Goal: Task Accomplishment & Management: Complete application form

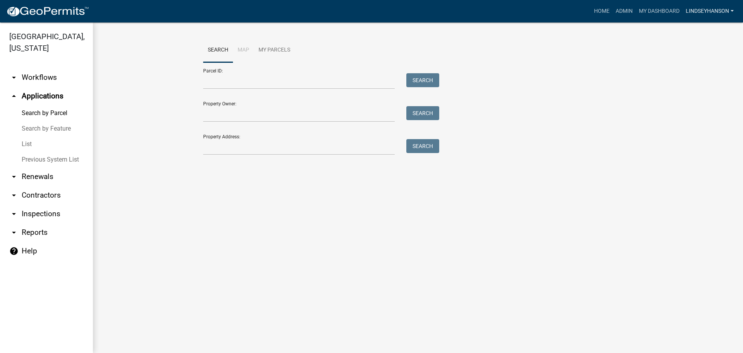
click at [719, 12] on link "Lindseyhanson" at bounding box center [710, 11] width 54 height 15
click at [704, 74] on link "Logout" at bounding box center [706, 75] width 62 height 19
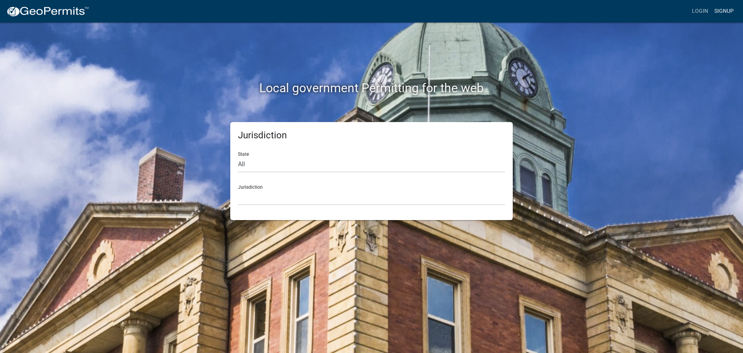
click at [727, 11] on link "Signup" at bounding box center [724, 11] width 26 height 15
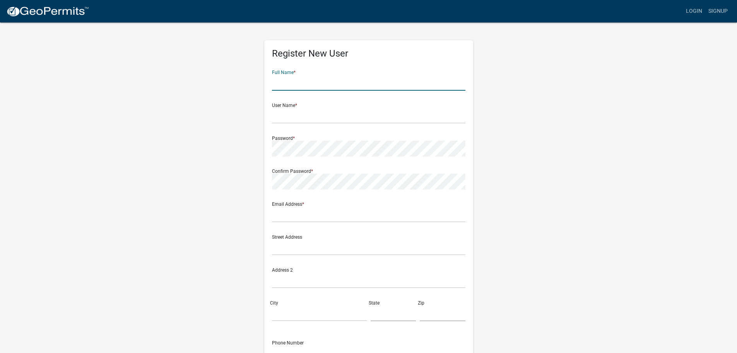
click at [303, 80] on input "text" at bounding box center [369, 83] width 194 height 16
type input "Roy Stoering"
type input "lakeload"
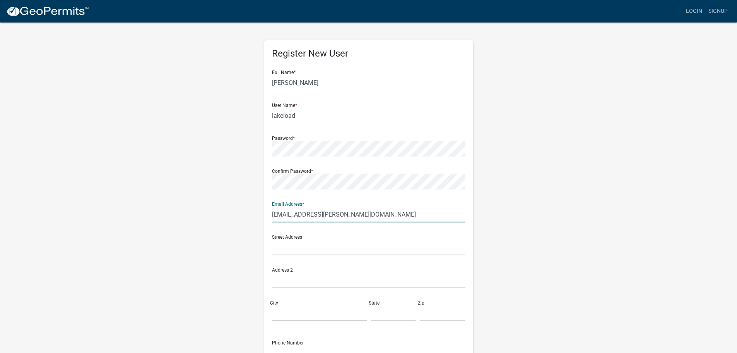
type input "lakeload@arvig.net"
click at [322, 247] on input "text" at bounding box center [369, 247] width 194 height 16
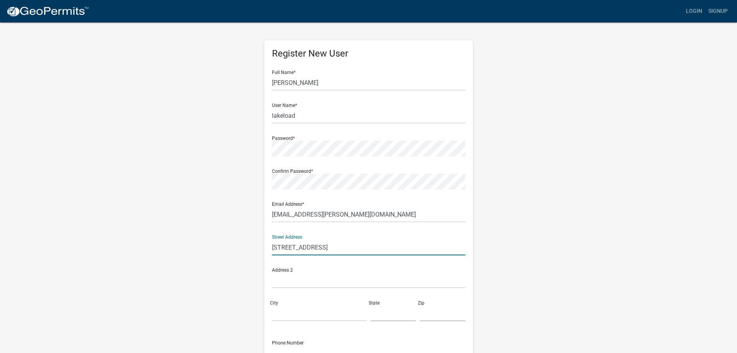
type input "38426 Beaver Dam Rd"
type input "d"
type input "Dent"
type input "MN"
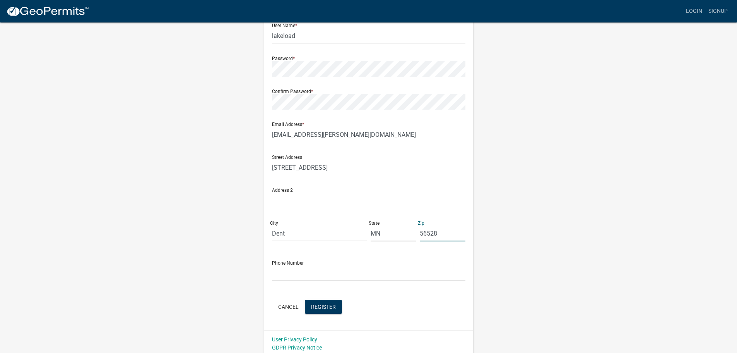
scroll to position [83, 0]
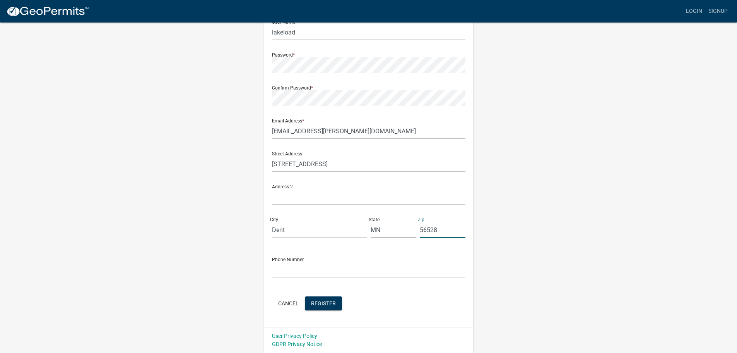
type input "56528"
click at [350, 265] on input "text" at bounding box center [369, 270] width 194 height 16
type input "218-731-4323"
click at [329, 303] on span "Register" at bounding box center [323, 303] width 25 height 6
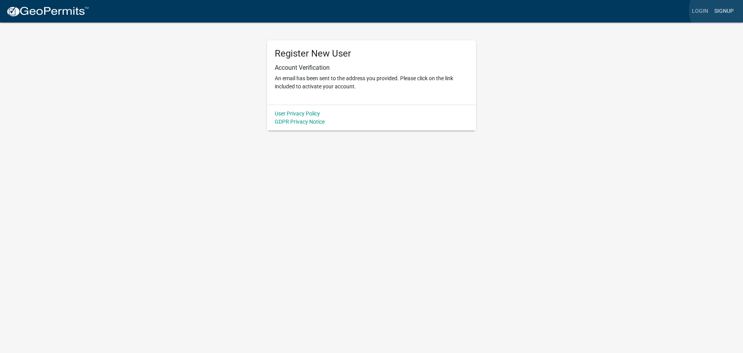
click at [721, 10] on link "Signup" at bounding box center [724, 11] width 26 height 15
click at [700, 10] on link "Login" at bounding box center [700, 11] width 22 height 15
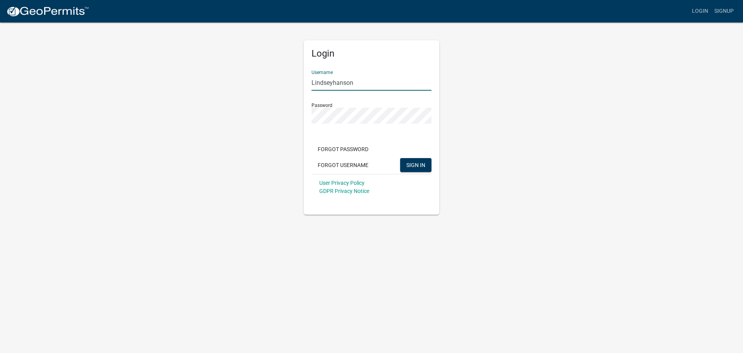
drag, startPoint x: 357, startPoint y: 83, endPoint x: 219, endPoint y: 69, distance: 137.8
click at [219, 69] on div "Login Username [PERSON_NAME] Password Forgot Password Forgot Username SIGN IN U…" at bounding box center [371, 118] width 441 height 193
type input "lakeload"
click at [473, 174] on div "Login Username lakeload Password Forgot Password Forgot Username SIGN IN User P…" at bounding box center [371, 118] width 441 height 193
click at [417, 159] on button "SIGN IN" at bounding box center [415, 165] width 31 height 14
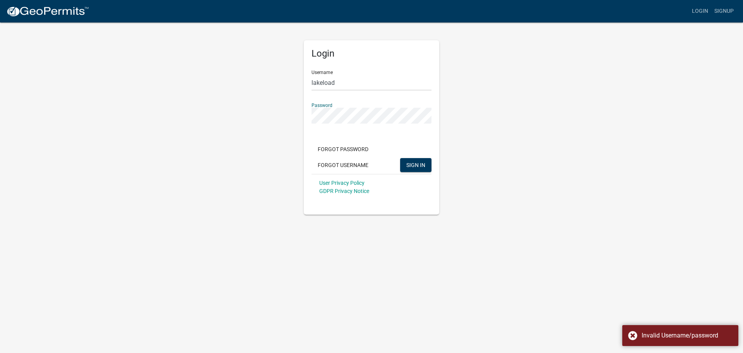
click at [258, 115] on div "Login Username lakeload Password Forgot Password Forgot Username SIGN IN User P…" at bounding box center [371, 118] width 441 height 193
click at [257, 113] on div "Login Username lakeload Password Forgot Password Forgot Username SIGN IN User P…" at bounding box center [371, 118] width 441 height 193
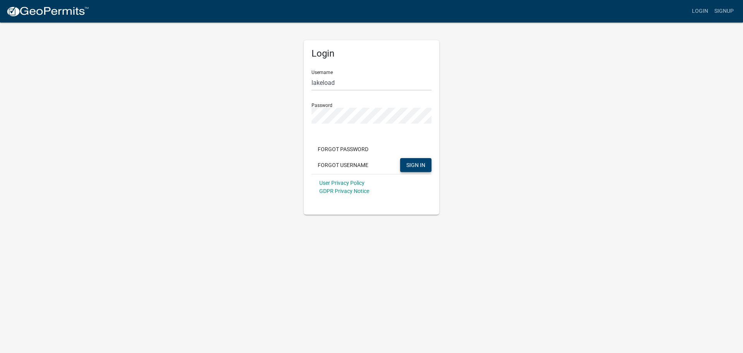
click at [413, 161] on button "SIGN IN" at bounding box center [415, 165] width 31 height 14
click at [416, 165] on span "SIGN IN" at bounding box center [415, 164] width 19 height 6
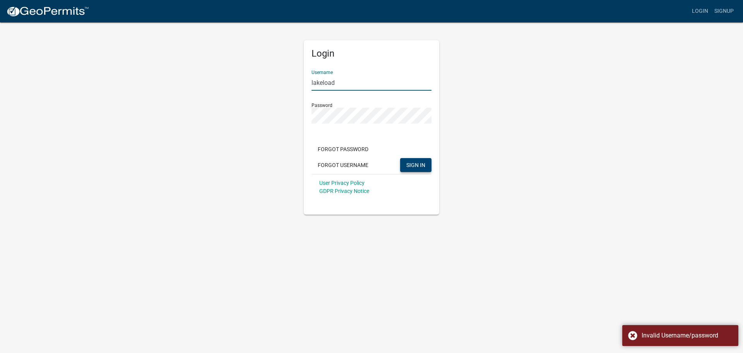
click at [338, 81] on input "lakeload" at bounding box center [372, 83] width 120 height 16
drag, startPoint x: 335, startPoint y: 81, endPoint x: 259, endPoint y: 73, distance: 76.6
click at [259, 73] on div "Login Username lakeload Password Forgot Password Forgot Username SIGN IN User P…" at bounding box center [371, 118] width 441 height 193
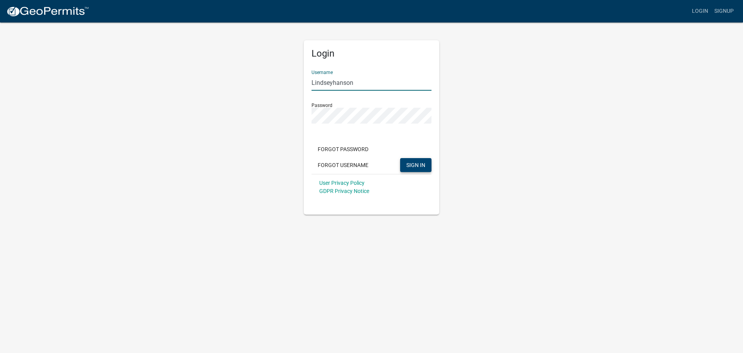
drag, startPoint x: 295, startPoint y: 82, endPoint x: 279, endPoint y: 83, distance: 16.3
click at [279, 83] on div "Login Username [PERSON_NAME] Password Forgot Password Forgot Username SIGN IN U…" at bounding box center [371, 118] width 441 height 193
type input "lakeload"
click at [282, 81] on div "Login Username lakeload Password Forgot Password Forgot Username SIGN IN User P…" at bounding box center [371, 118] width 441 height 193
click at [413, 163] on span "SIGN IN" at bounding box center [415, 164] width 19 height 6
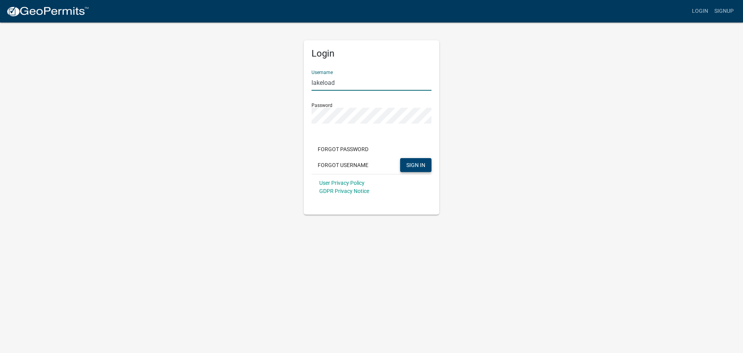
drag, startPoint x: 339, startPoint y: 84, endPoint x: 243, endPoint y: 81, distance: 96.4
click at [243, 81] on div "Login Username lakeload Password Forgot Password Forgot Username SIGN IN User P…" at bounding box center [371, 118] width 441 height 193
click at [698, 11] on link "Login" at bounding box center [700, 11] width 22 height 15
click at [416, 163] on span "SIGN IN" at bounding box center [415, 164] width 19 height 6
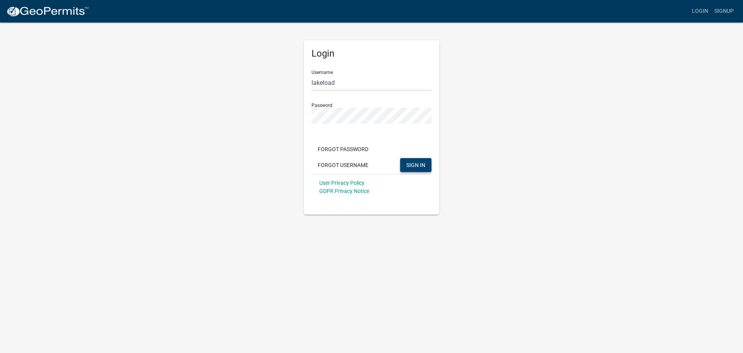
click at [409, 163] on span "SIGN IN" at bounding box center [415, 164] width 19 height 6
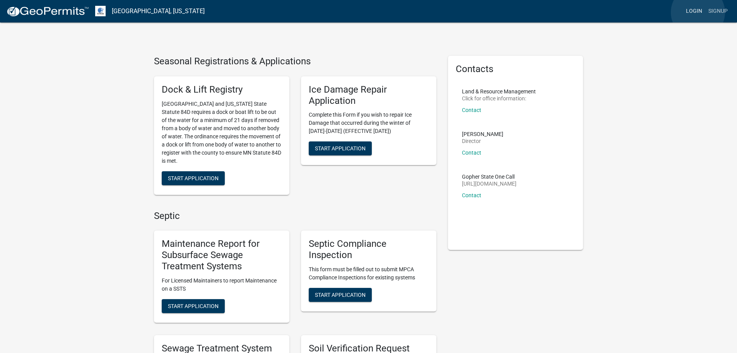
click at [698, 12] on link "Login" at bounding box center [694, 11] width 22 height 15
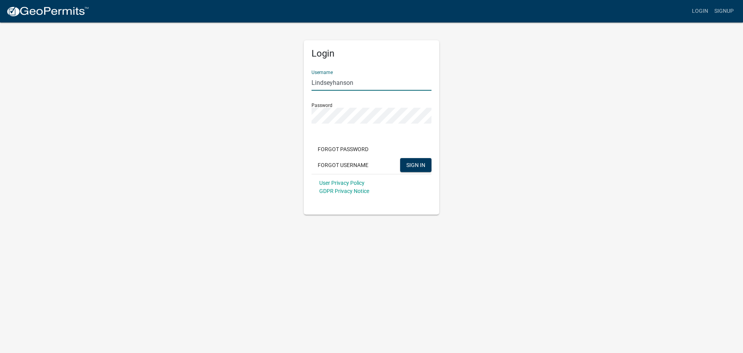
drag, startPoint x: 384, startPoint y: 87, endPoint x: 255, endPoint y: 81, distance: 129.4
click at [255, 81] on div "Login Username [PERSON_NAME] Password Forgot Password Forgot Username SIGN IN U…" at bounding box center [371, 118] width 441 height 193
type input "lakeload"
click at [255, 81] on div "Login Username lakeload Password Forgot Password Forgot Username SIGN IN User P…" at bounding box center [371, 118] width 441 height 193
click at [416, 165] on span "SIGN IN" at bounding box center [415, 164] width 19 height 6
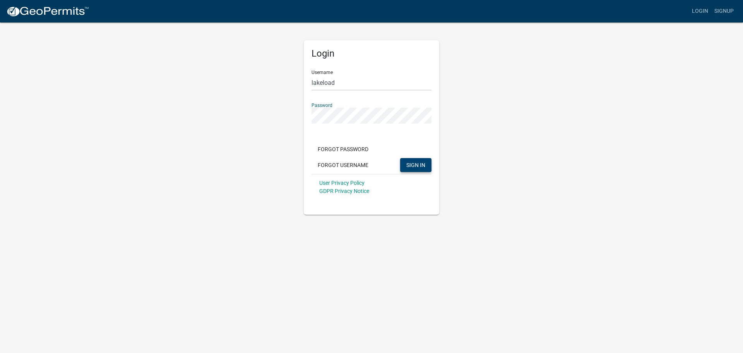
click at [265, 114] on div "Login Username lakeload Password Forgot Password Forgot Username SIGN IN User P…" at bounding box center [371, 118] width 441 height 193
click at [263, 115] on div "Login Username lakeload Password Forgot Password Forgot Username SIGN IN User P…" at bounding box center [371, 118] width 441 height 193
click at [343, 147] on button "Forgot Password" at bounding box center [343, 149] width 63 height 14
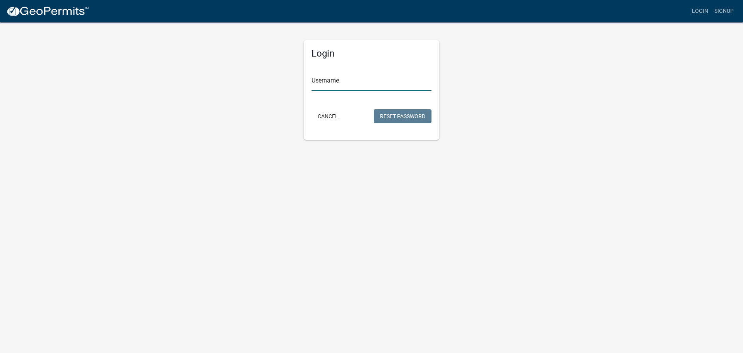
click at [344, 84] on input "Username" at bounding box center [372, 83] width 120 height 16
type input "lakeload"
click at [394, 115] on button "Reset Password" at bounding box center [403, 116] width 58 height 14
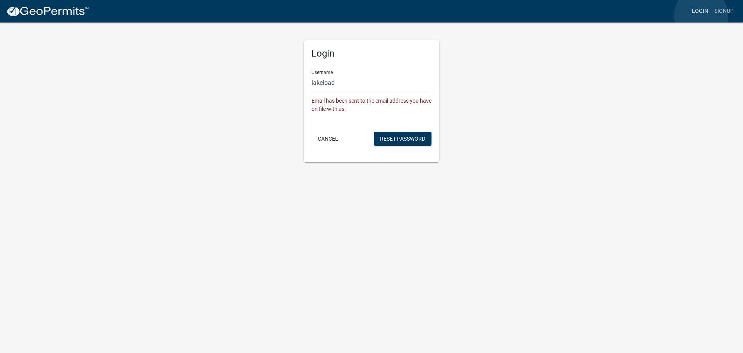
click at [701, 15] on link "Login" at bounding box center [700, 11] width 22 height 15
click at [701, 11] on link "Login" at bounding box center [700, 11] width 22 height 15
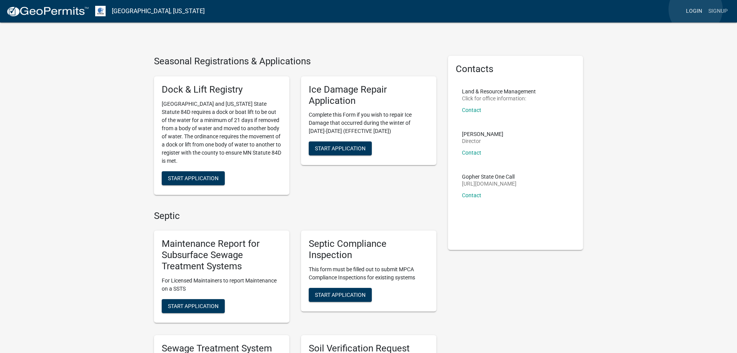
click at [696, 9] on link "Login" at bounding box center [694, 11] width 22 height 15
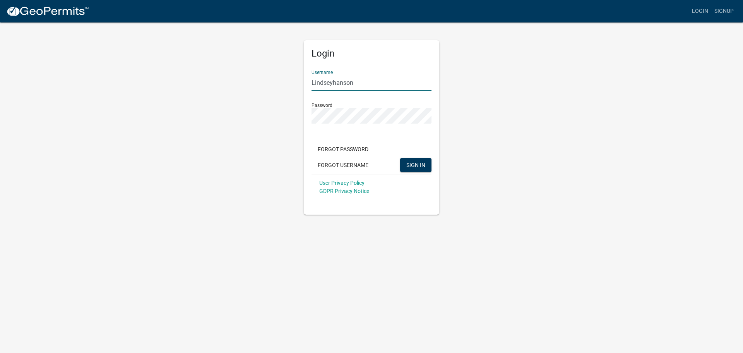
drag, startPoint x: 195, startPoint y: 36, endPoint x: 176, endPoint y: 41, distance: 19.5
click at [176, 41] on div "Login Username [PERSON_NAME] Password Forgot Password Forgot Username SIGN IN U…" at bounding box center [371, 118] width 441 height 193
type input "lakeload"
click at [156, 74] on div "Login Username lakeload Password Forgot Password Forgot Username SIGN IN User P…" at bounding box center [371, 118] width 441 height 193
click at [417, 170] on button "SIGN IN" at bounding box center [415, 165] width 31 height 14
